Goal: Task Accomplishment & Management: Manage account settings

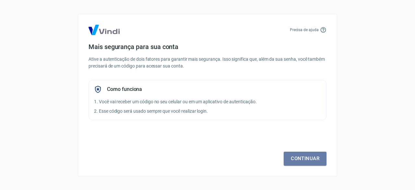
click at [308, 156] on link "Continuar" at bounding box center [305, 159] width 43 height 14
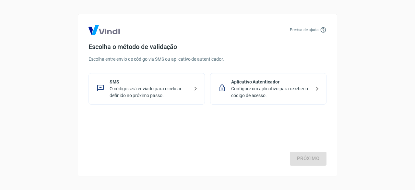
click at [182, 91] on p "O código será enviado para o celular definido no próximo passo." at bounding box center [150, 92] width 80 height 14
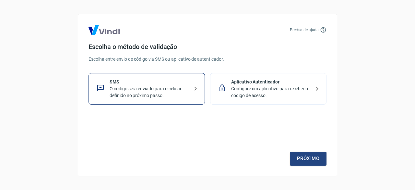
click at [303, 155] on link "Próximo" at bounding box center [308, 159] width 37 height 14
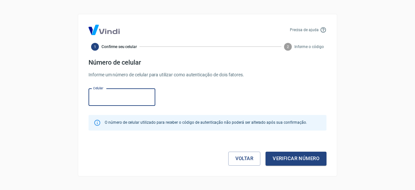
click at [130, 99] on input "Celular" at bounding box center [122, 97] width 67 height 17
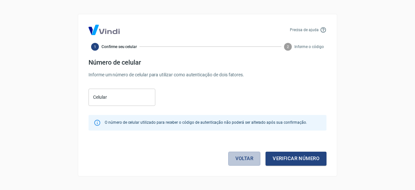
click at [250, 158] on link "Voltar" at bounding box center [244, 159] width 32 height 14
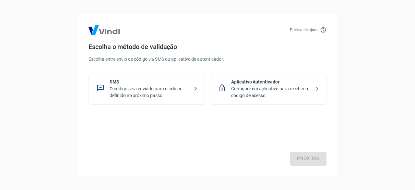
click at [171, 84] on p "SMS" at bounding box center [150, 82] width 80 height 7
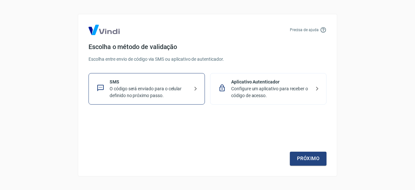
click at [302, 155] on link "Próximo" at bounding box center [308, 159] width 37 height 14
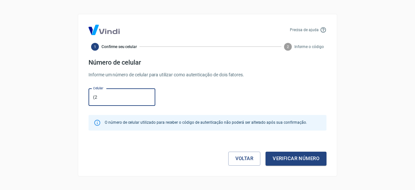
click at [121, 94] on input "(2" at bounding box center [122, 97] width 67 height 17
type input "[PHONE_NUMBER]"
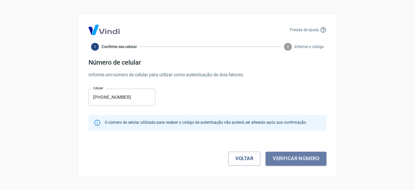
click at [285, 158] on button "Verificar número" at bounding box center [296, 159] width 61 height 14
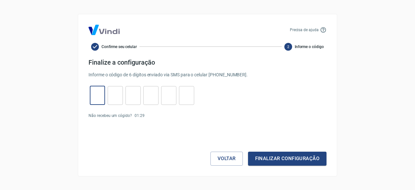
click at [99, 97] on input "tel" at bounding box center [97, 95] width 15 height 14
type input "1"
type input "9"
type input "7"
type input "4"
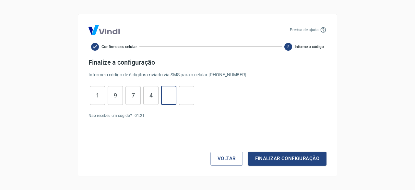
type input "9"
type input "6"
click at [304, 160] on button "Finalizar configuração" at bounding box center [287, 159] width 79 height 14
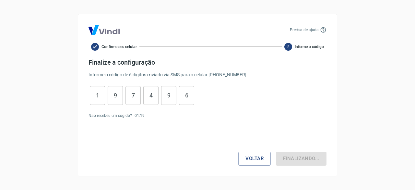
click at [304, 160] on div "Voltar Finalizando..." at bounding box center [208, 145] width 238 height 39
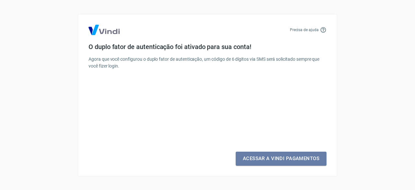
click at [292, 159] on link "Acessar a Vindi Pagamentos" at bounding box center [281, 159] width 91 height 14
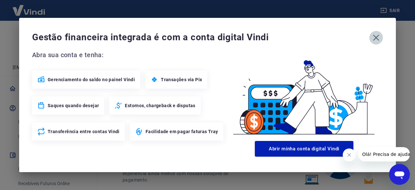
click at [374, 39] on icon "button" at bounding box center [377, 38] width 6 height 6
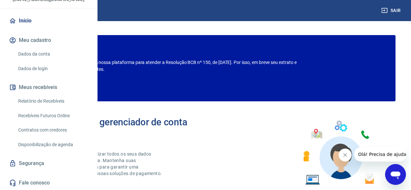
scroll to position [68, 0]
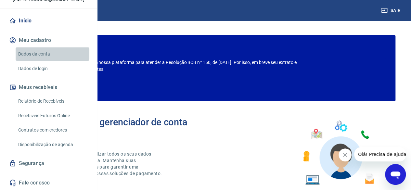
click at [52, 54] on link "Dados da conta" at bounding box center [53, 53] width 74 height 13
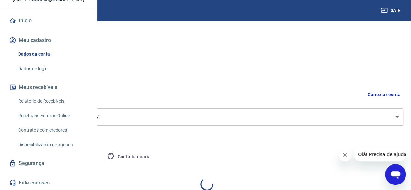
select select "RJ"
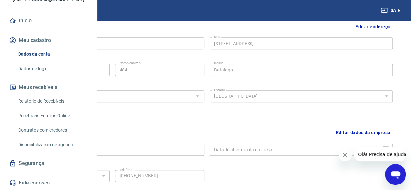
scroll to position [97, 0]
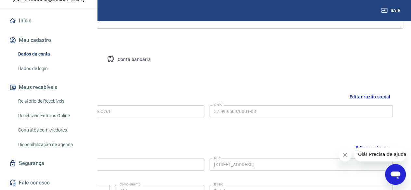
click at [381, 96] on button "Editar razão social" at bounding box center [369, 97] width 46 height 12
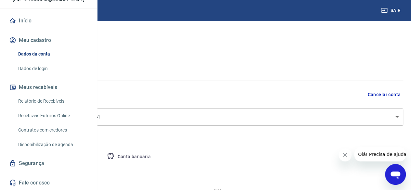
scroll to position [0, 0]
click at [380, 94] on button "Cancelar conta" at bounding box center [383, 95] width 38 height 12
